Goal: Information Seeking & Learning: Learn about a topic

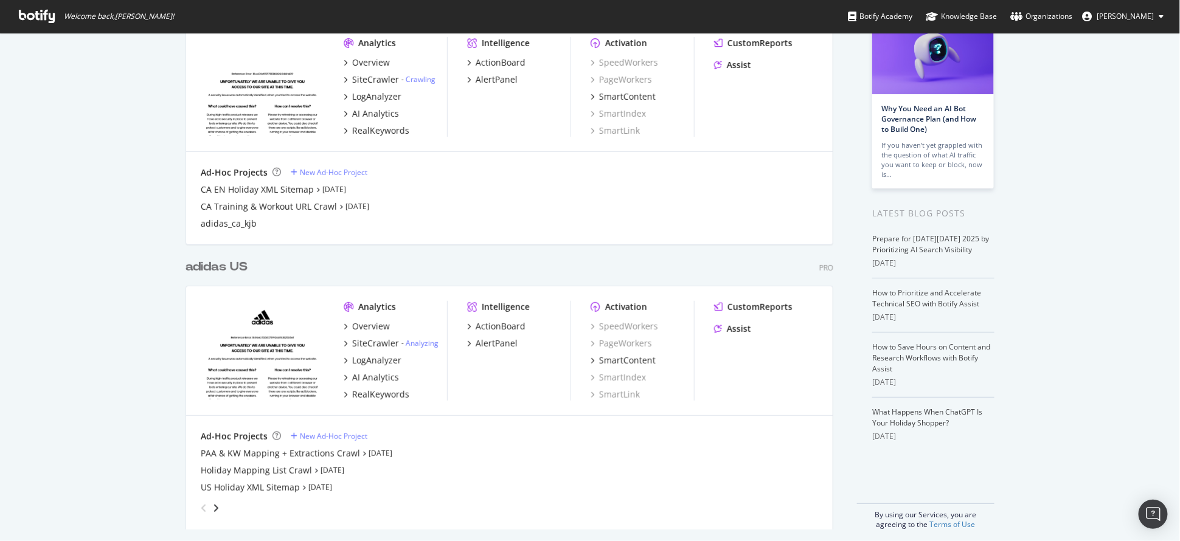
scroll to position [105, 0]
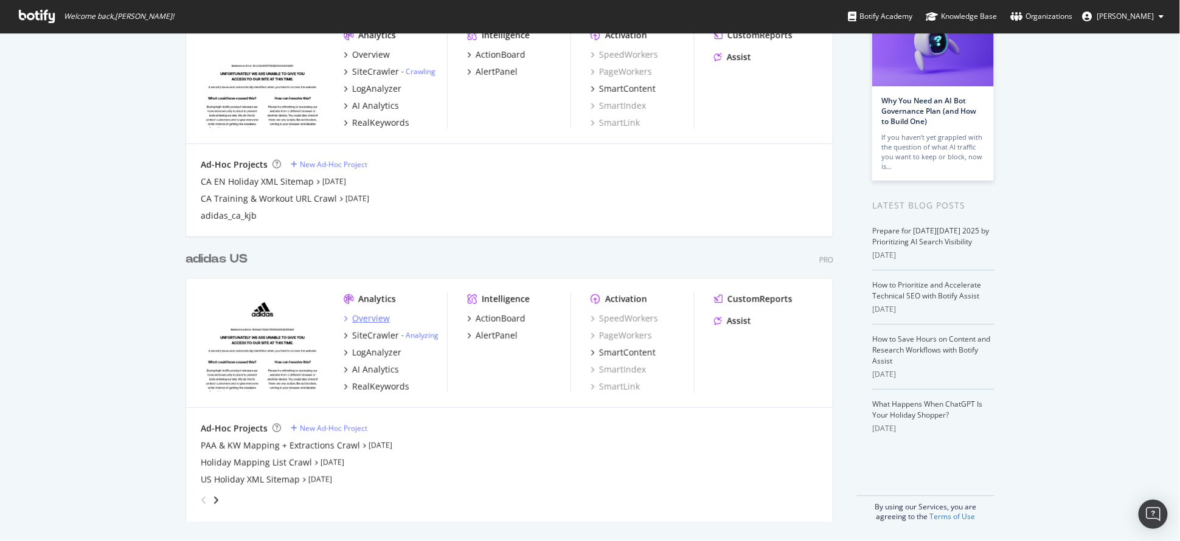
click at [370, 318] on div "Overview" at bounding box center [371, 319] width 38 height 12
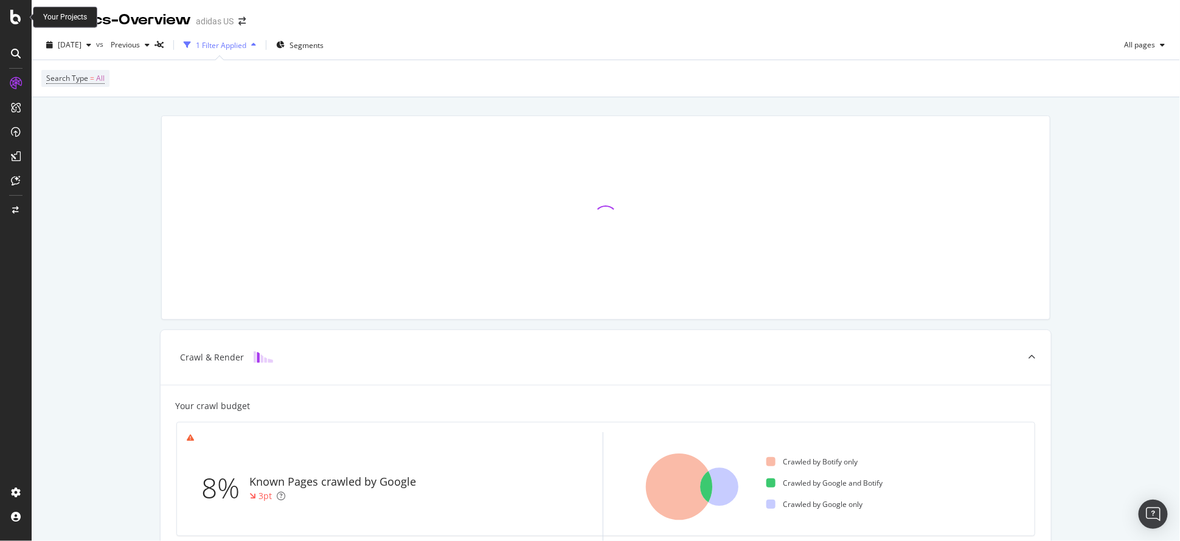
click at [19, 15] on icon at bounding box center [15, 17] width 11 height 15
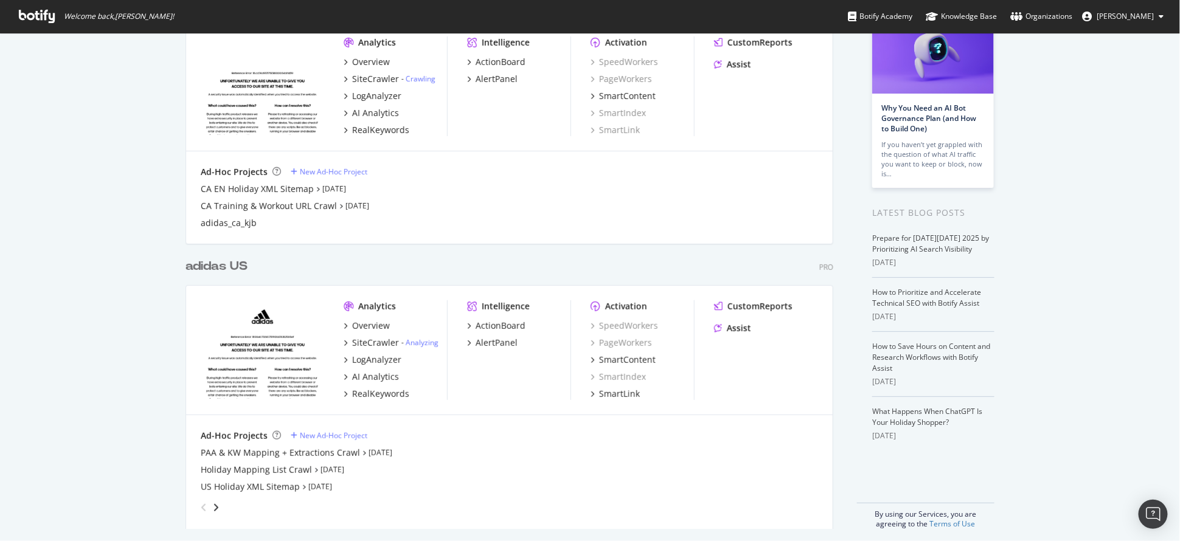
scroll to position [105, 0]
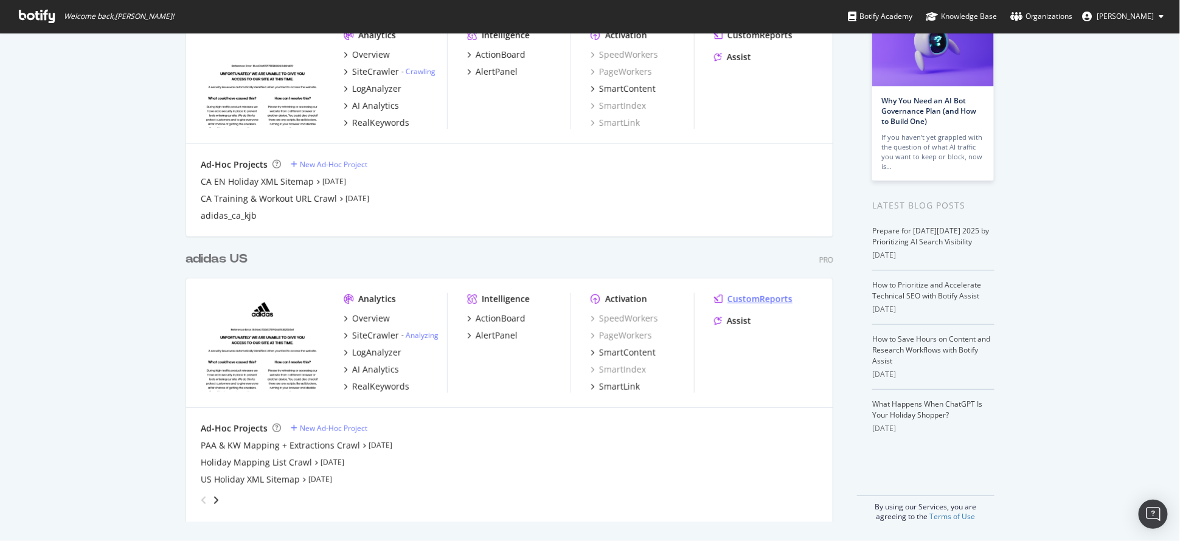
click at [759, 298] on div "CustomReports" at bounding box center [760, 299] width 65 height 12
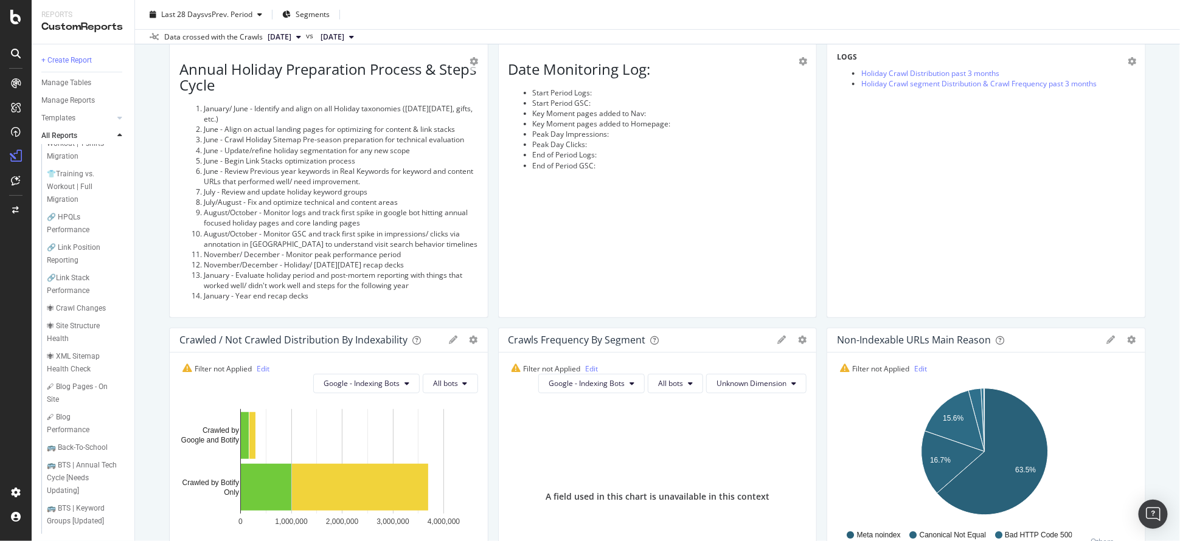
scroll to position [162, 0]
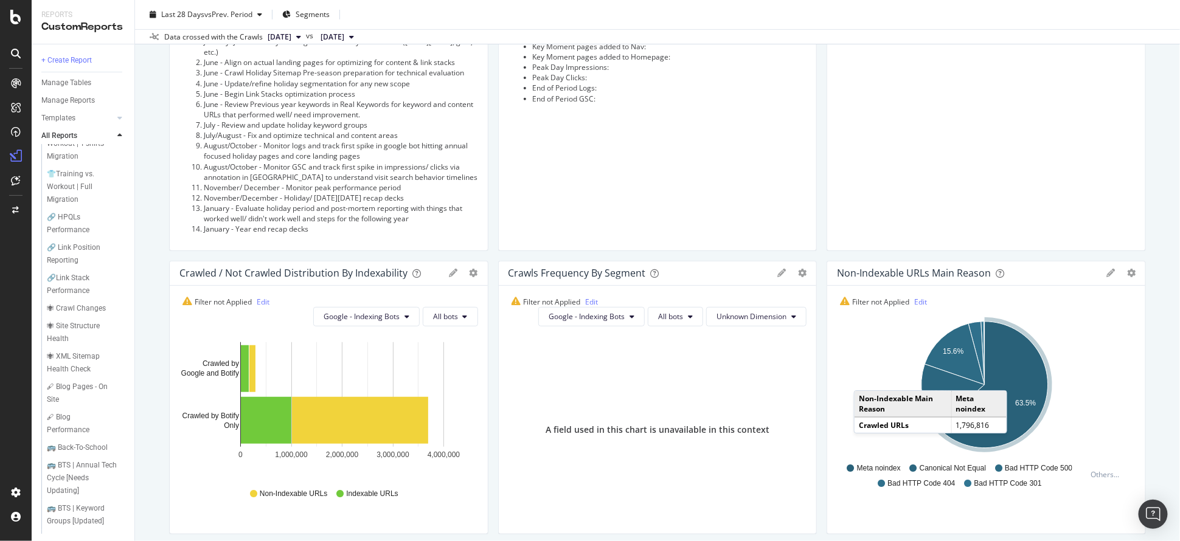
click at [1008, 377] on icon "A chart." at bounding box center [992, 385] width 111 height 127
click at [1115, 370] on icon "15.6% 16.7% 63.5%" at bounding box center [984, 387] width 295 height 141
click at [915, 300] on link "Edit" at bounding box center [920, 302] width 13 height 10
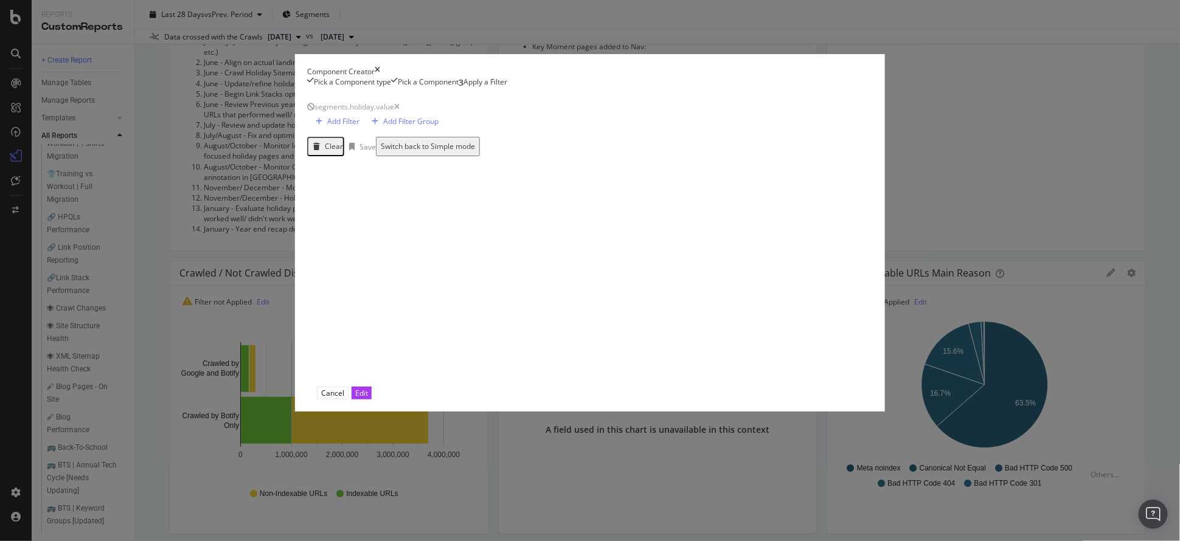
click at [380, 66] on div "times" at bounding box center [377, 71] width 5 height 10
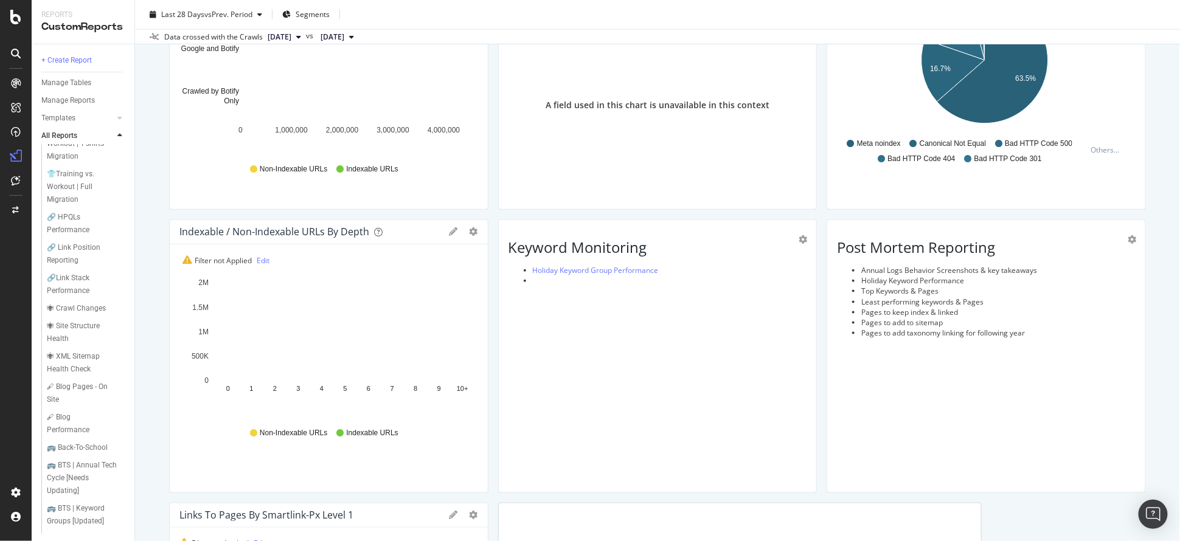
scroll to position [798, 0]
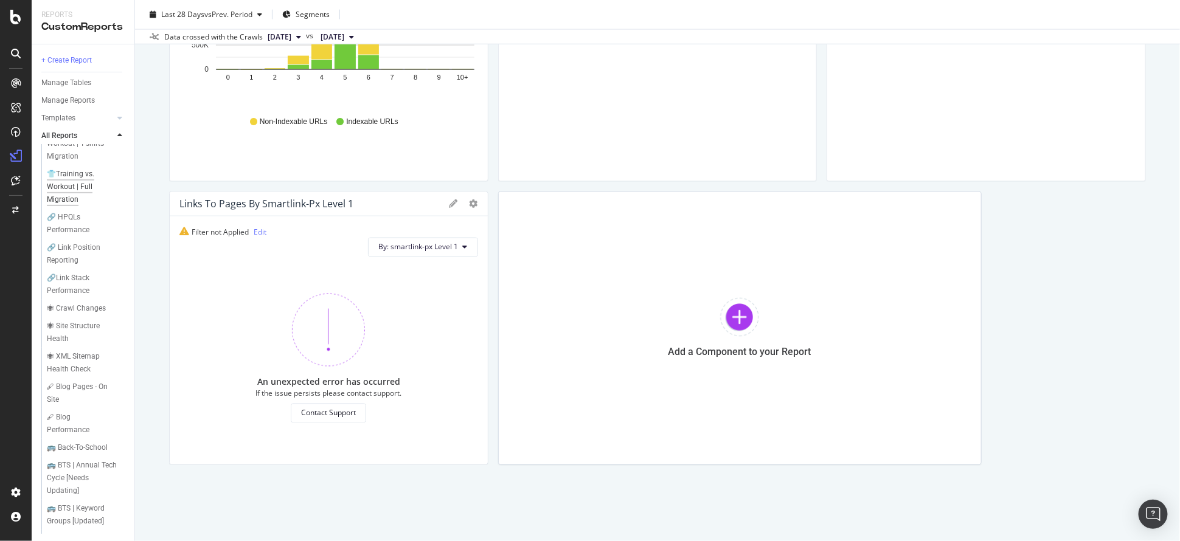
click at [78, 206] on div "👕Training vs. Workout | Full Migration" at bounding box center [83, 187] width 72 height 38
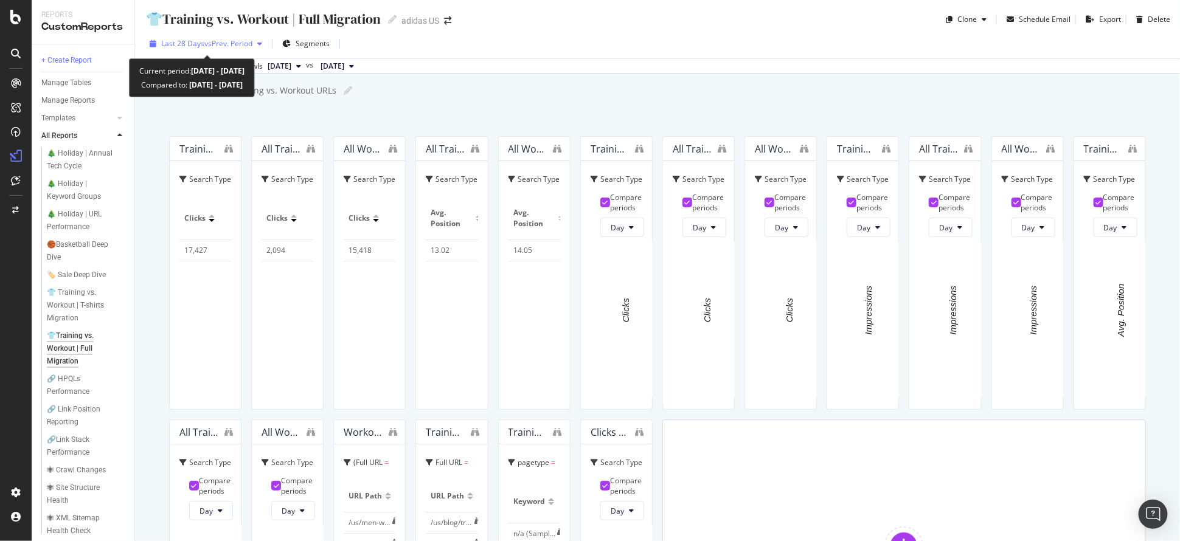
click at [239, 50] on div "Last 28 Days vs Prev. Period" at bounding box center [206, 44] width 122 height 18
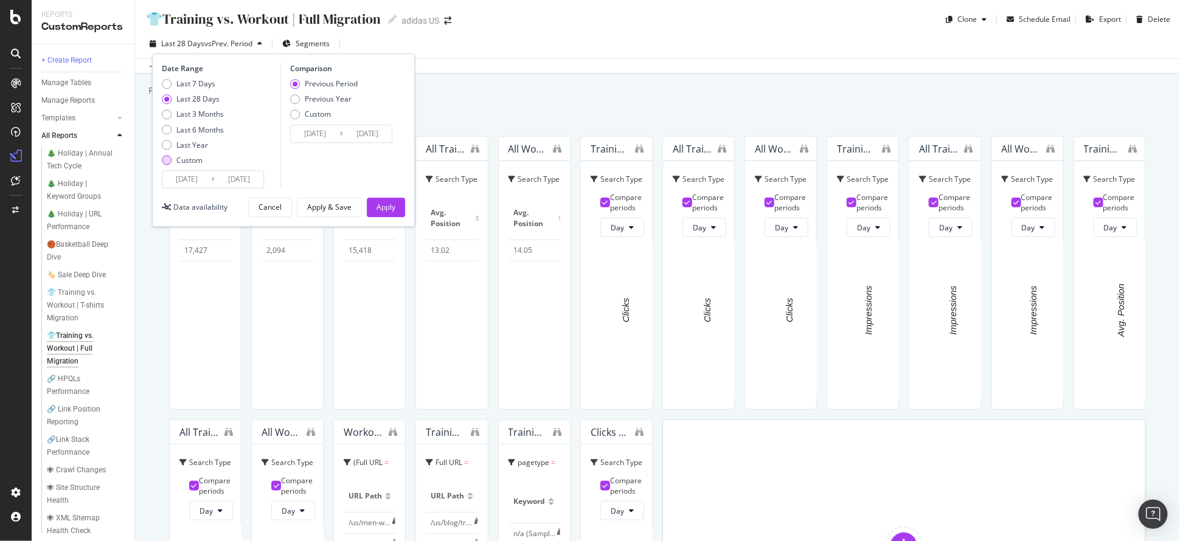
click at [195, 158] on div "Custom" at bounding box center [189, 160] width 26 height 10
click at [241, 179] on input "[DATE]" at bounding box center [239, 179] width 49 height 17
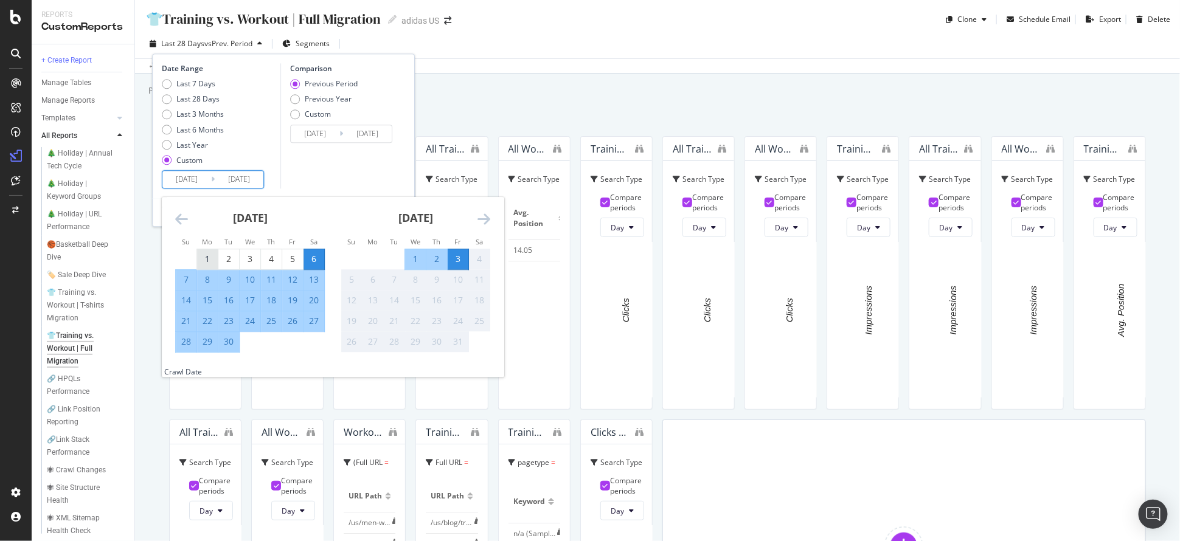
click at [214, 259] on div "1" at bounding box center [207, 260] width 21 height 12
type input "[DATE]"
click at [189, 217] on div "[DATE]" at bounding box center [250, 223] width 150 height 52
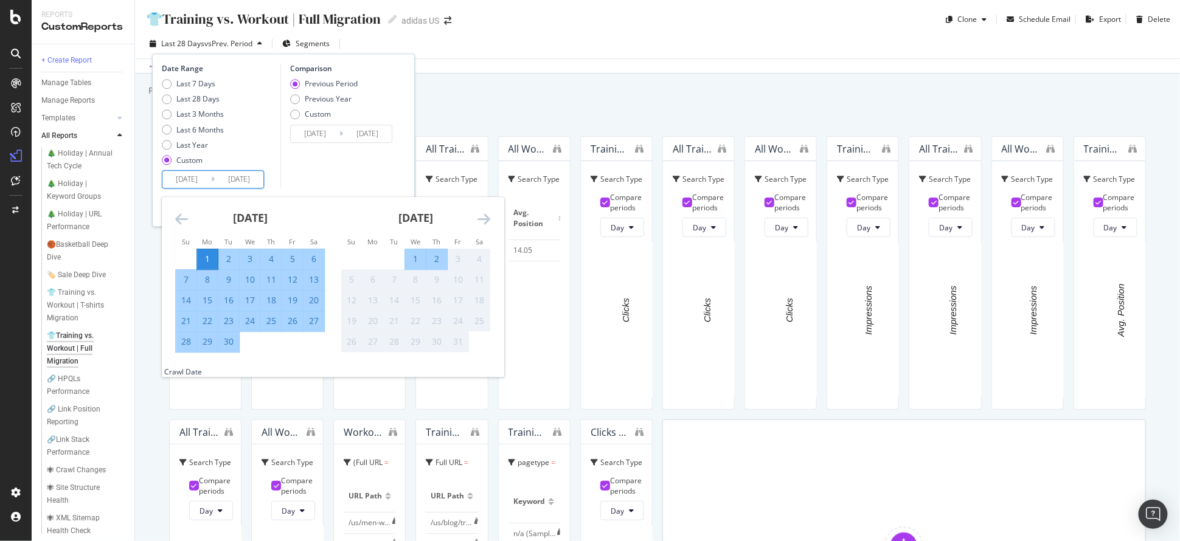
click at [184, 217] on icon "Move backward to switch to the previous month." at bounding box center [181, 219] width 13 height 15
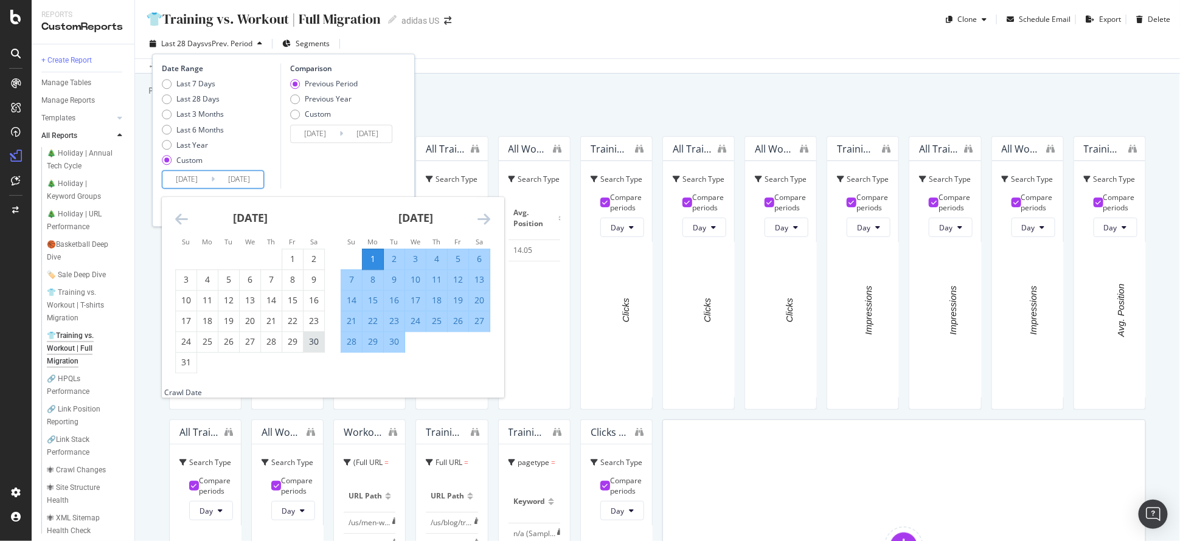
click at [309, 342] on div "30" at bounding box center [314, 342] width 21 height 12
type input "[DATE]"
click at [369, 257] on div "1" at bounding box center [373, 260] width 21 height 12
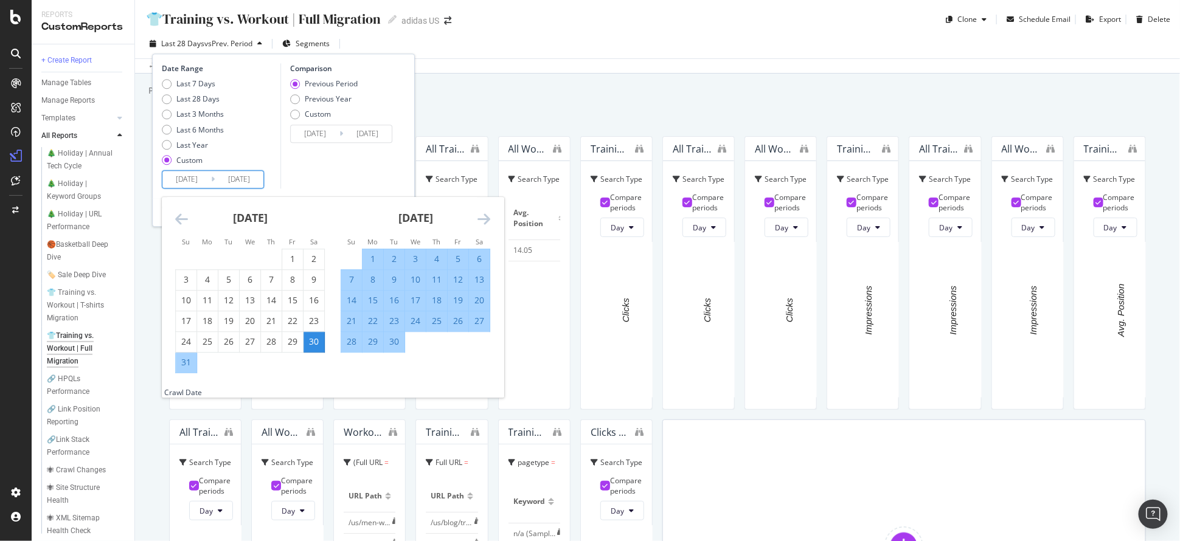
type input "[DATE]"
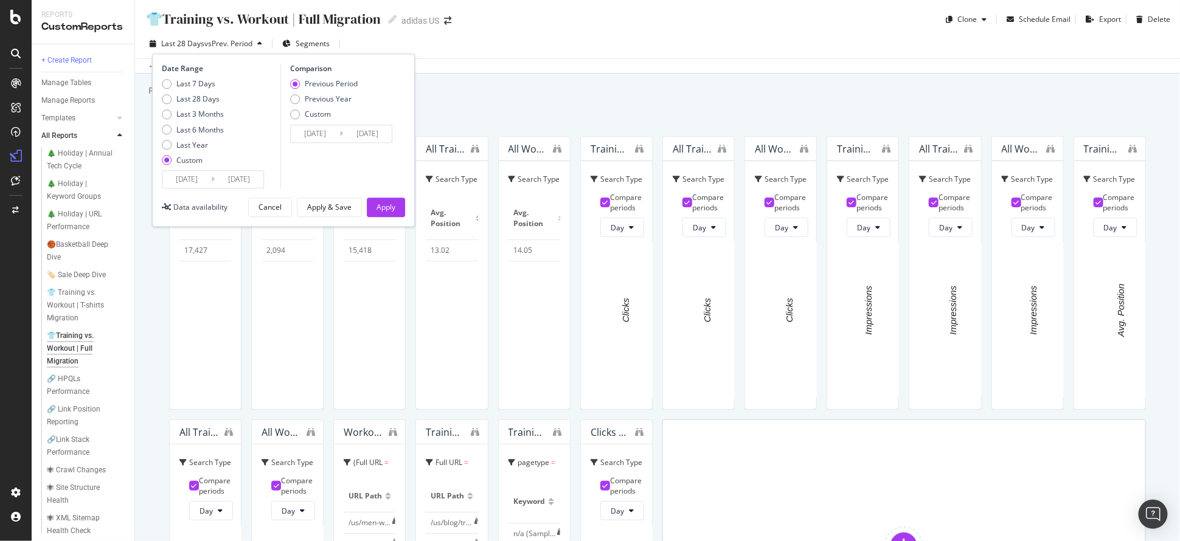
click at [206, 175] on input "[DATE]" at bounding box center [186, 179] width 49 height 17
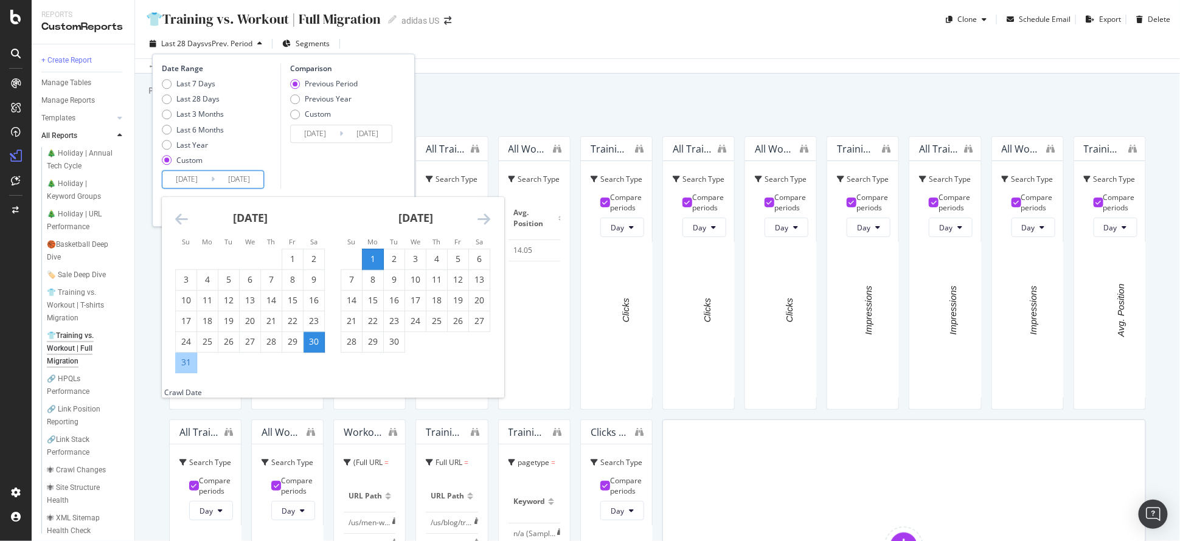
click at [184, 213] on icon "Move backward to switch to the previous month." at bounding box center [181, 219] width 13 height 15
click at [247, 301] on div "16" at bounding box center [250, 301] width 21 height 12
type input "[DATE]"
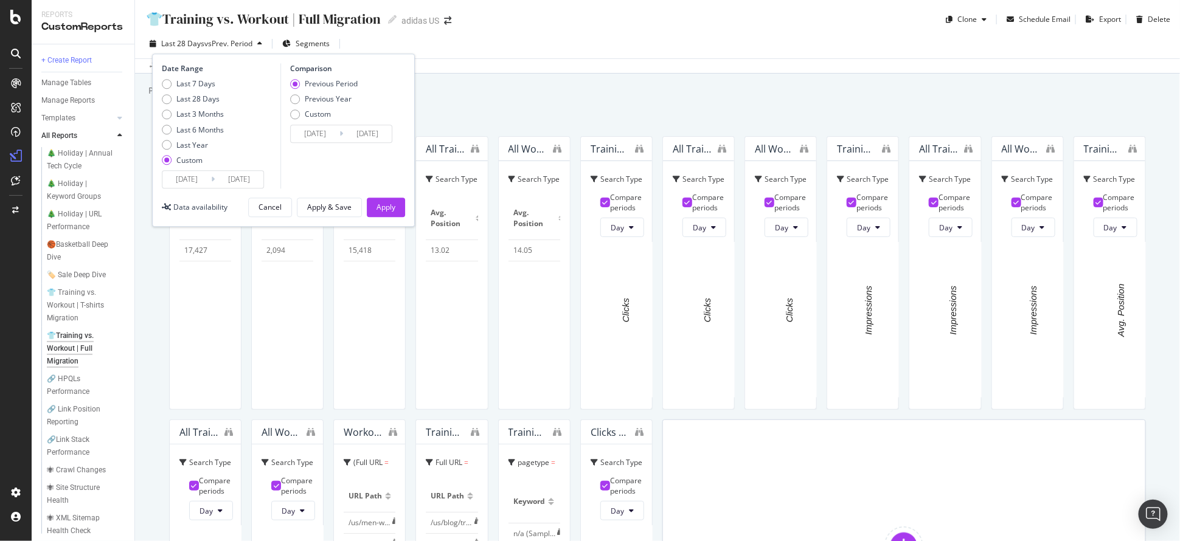
click at [301, 174] on div "Comparison Previous Period Previous Year Custom [DATE] Navigate forward to inte…" at bounding box center [338, 125] width 116 height 125
click at [403, 208] on button "Apply" at bounding box center [386, 207] width 38 height 19
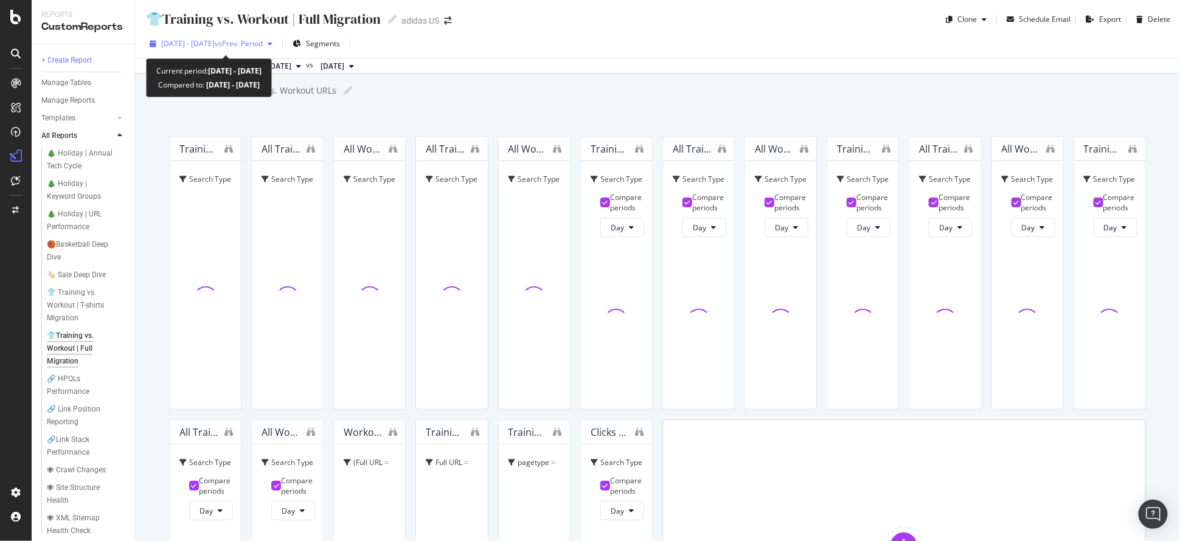
click at [183, 35] on div "[DATE] - [DATE] vs Prev. Period" at bounding box center [211, 44] width 133 height 18
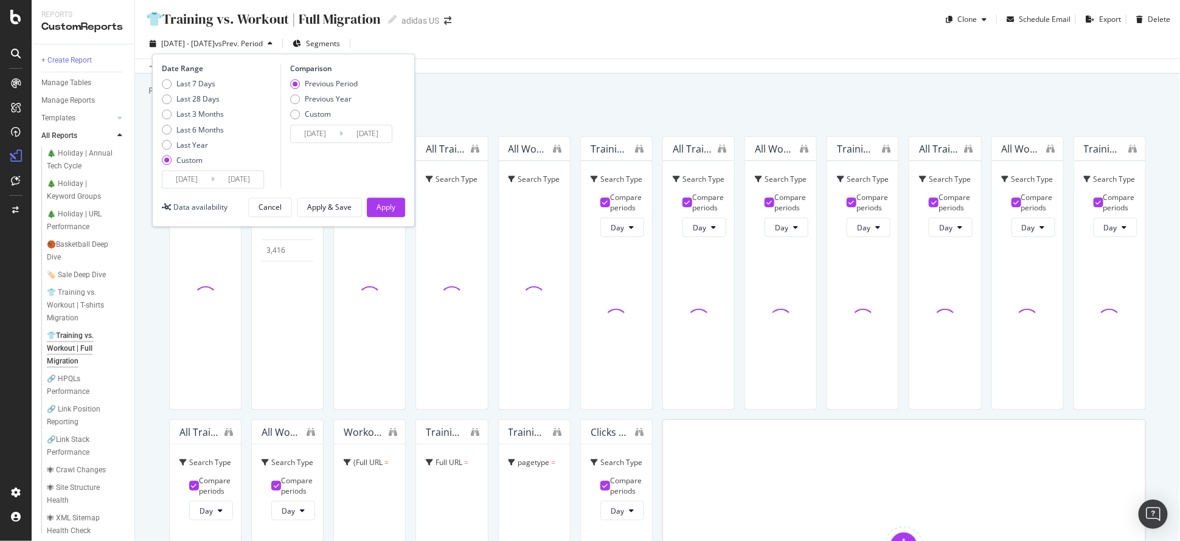
click at [199, 180] on input "[DATE]" at bounding box center [186, 179] width 49 height 17
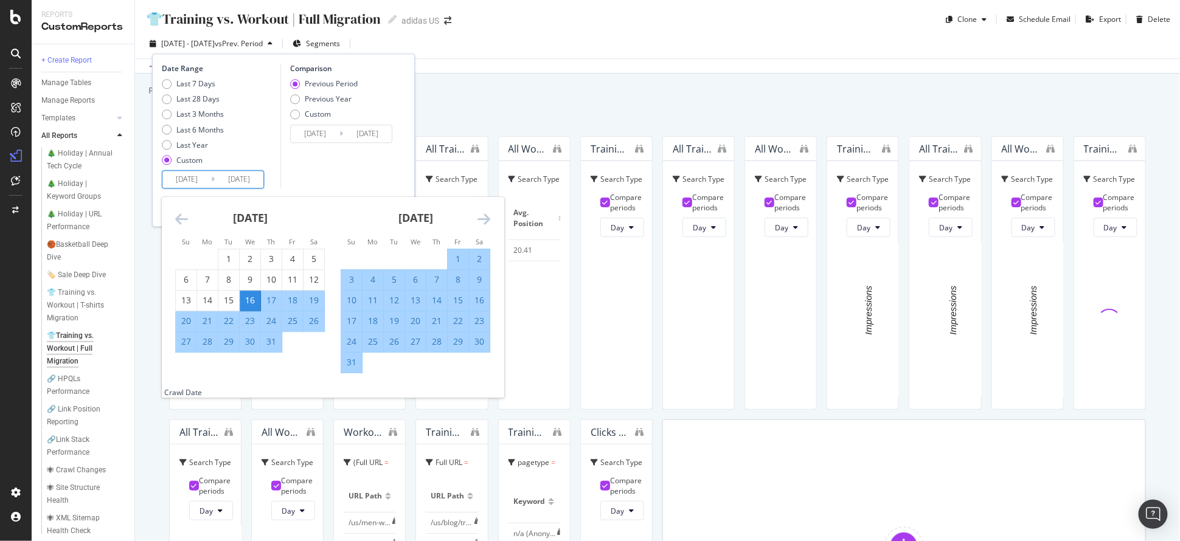
click at [295, 299] on div "18" at bounding box center [292, 301] width 21 height 12
type input "[DATE]"
click at [370, 163] on div "Comparison Previous Period Previous Year Custom [DATE] Navigate forward to inte…" at bounding box center [338, 125] width 116 height 125
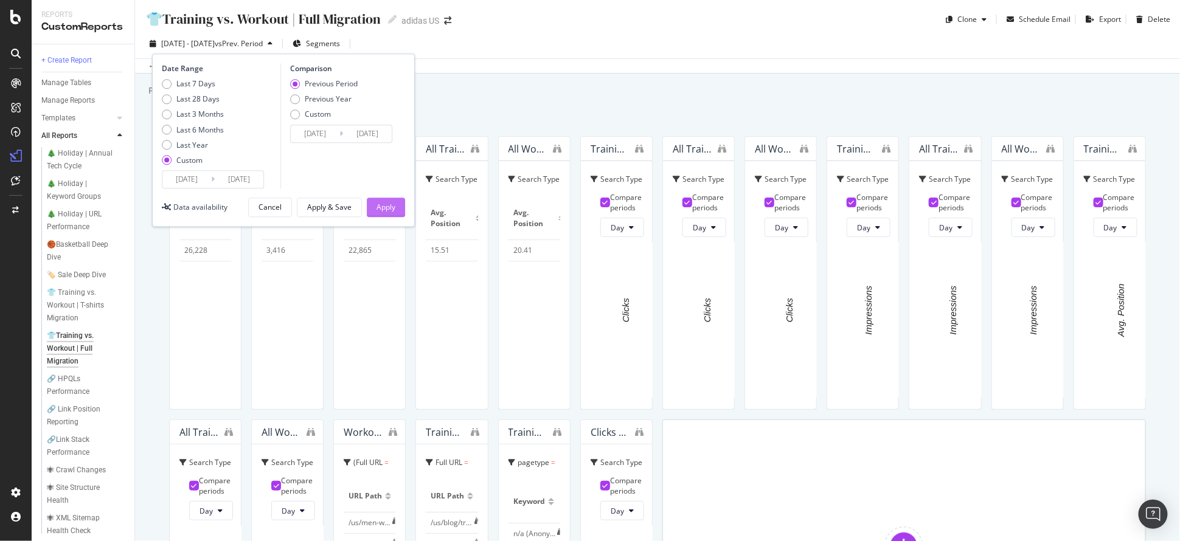
click at [384, 201] on div "Apply" at bounding box center [386, 207] width 19 height 18
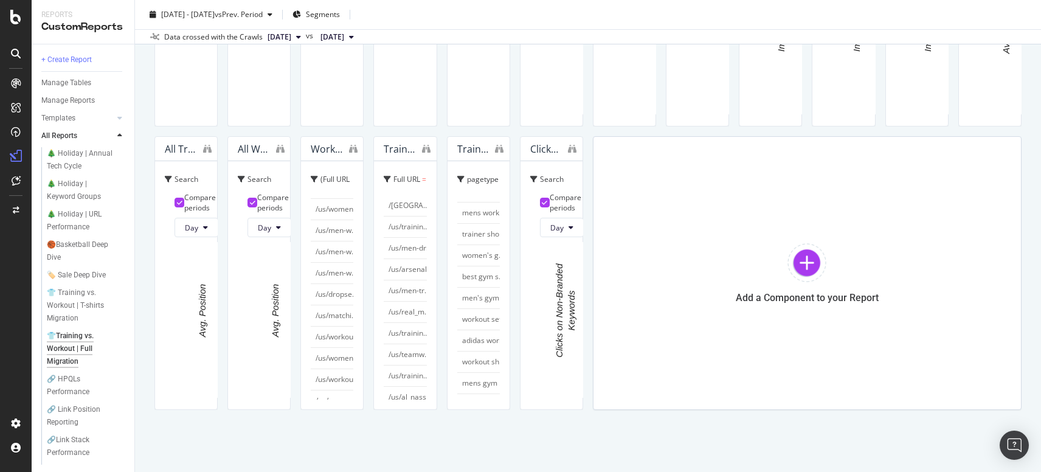
scroll to position [868, 0]
